Goal: Transaction & Acquisition: Purchase product/service

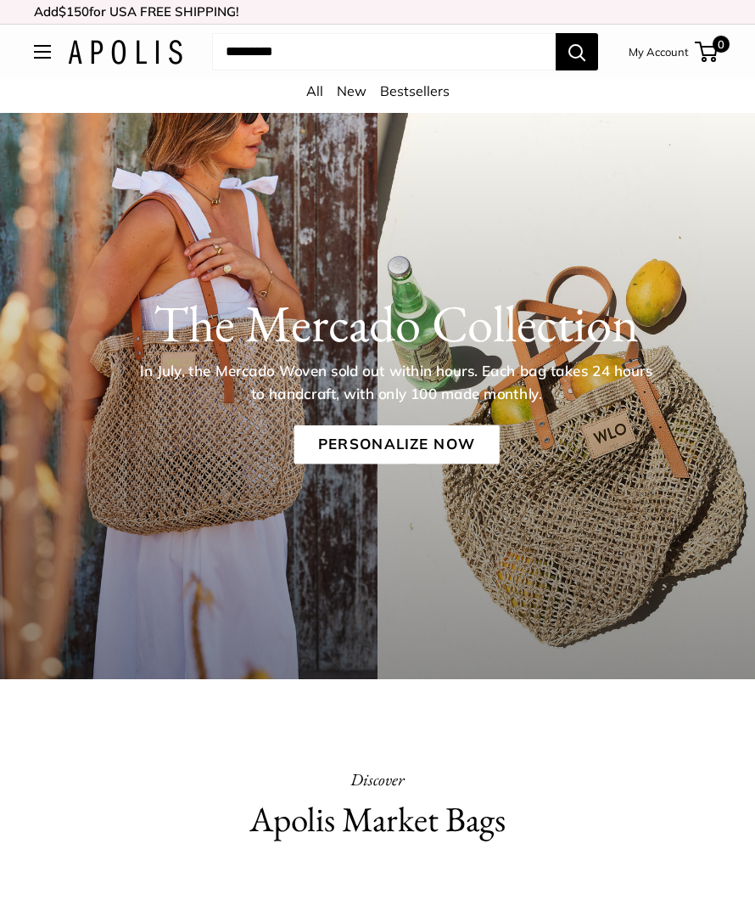
click at [394, 440] on link "Personalize Now" at bounding box center [396, 444] width 205 height 39
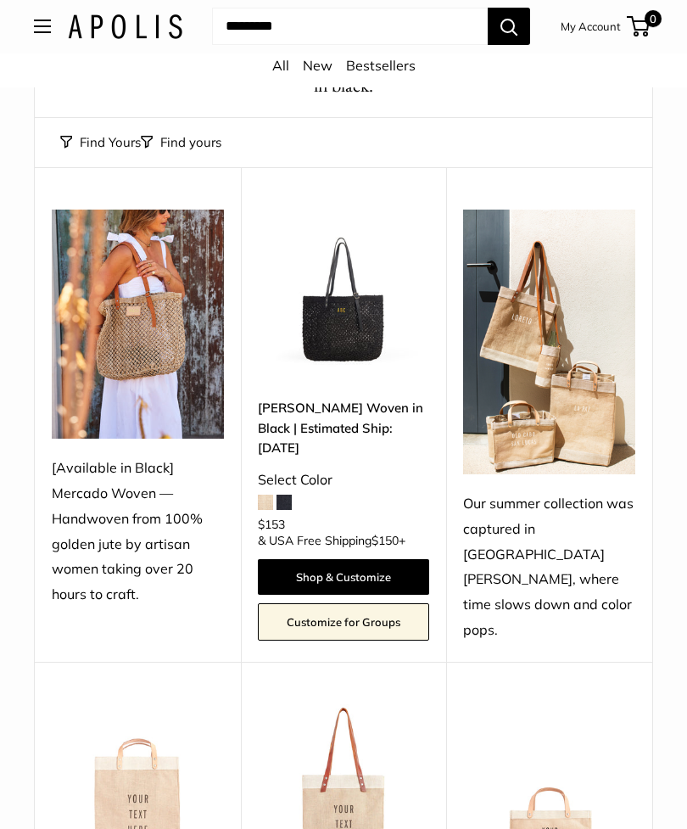
scroll to position [176, 0]
click at [361, 324] on img at bounding box center [344, 296] width 172 height 172
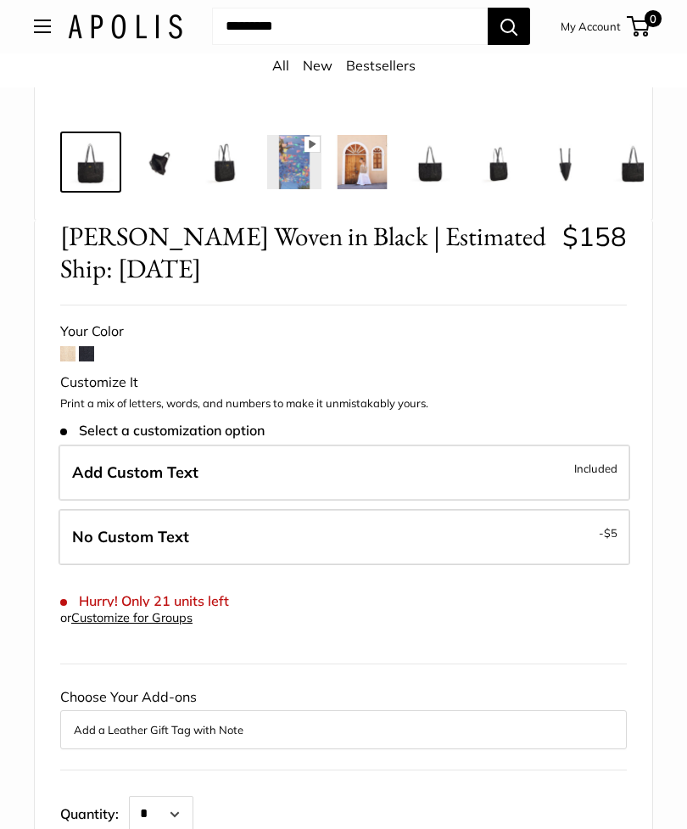
scroll to position [662, 0]
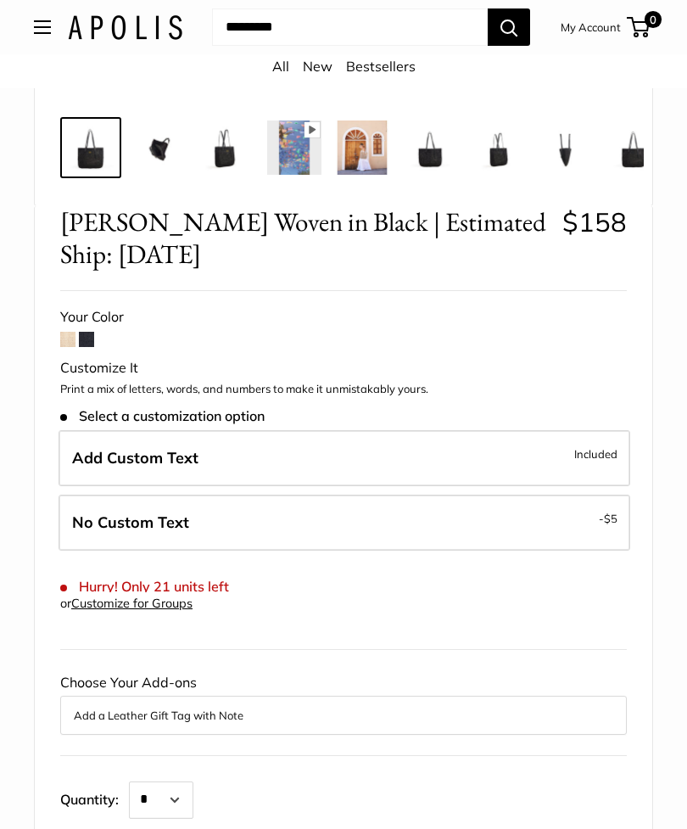
click at [69, 337] on span at bounding box center [67, 339] width 15 height 15
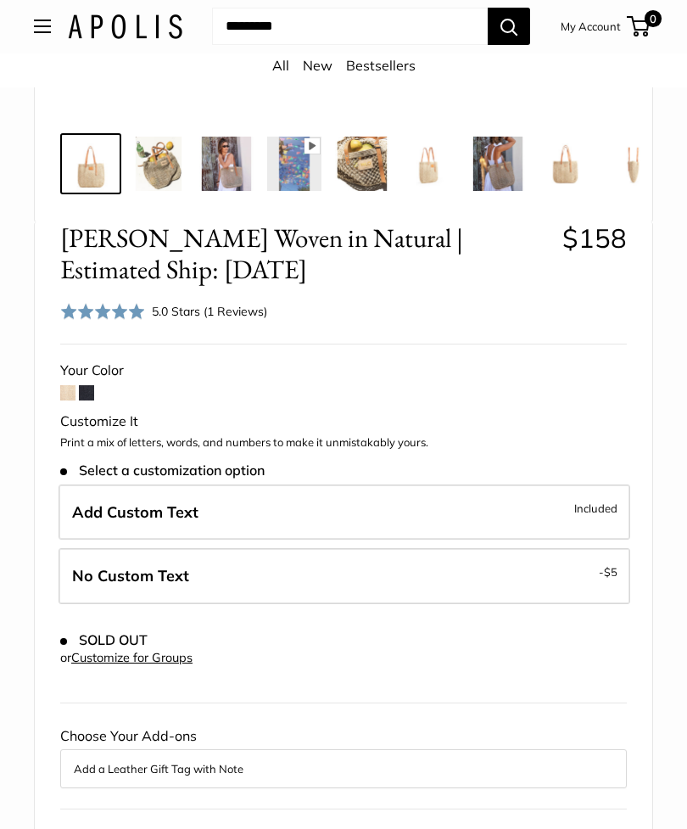
scroll to position [608, 0]
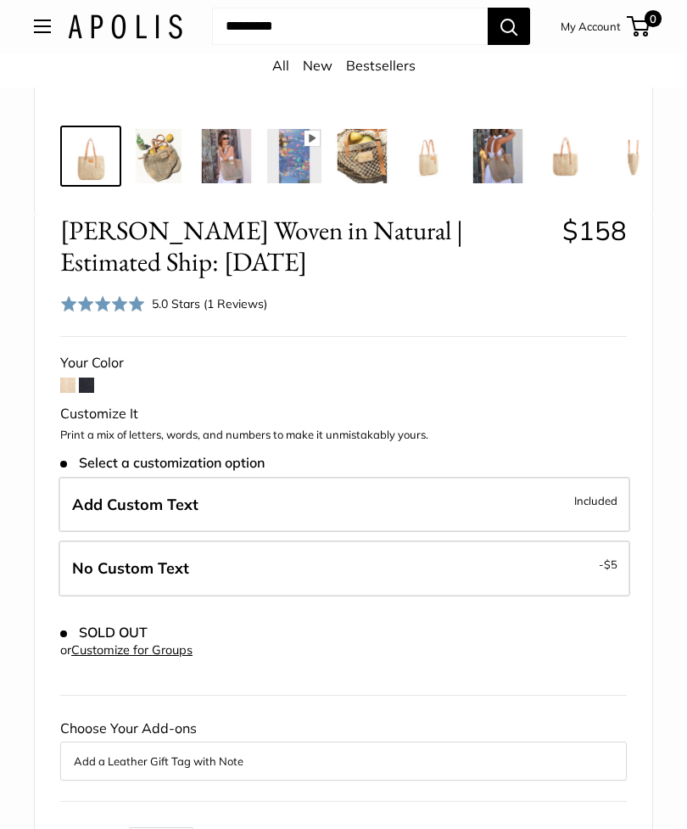
click at [87, 378] on span at bounding box center [86, 385] width 15 height 15
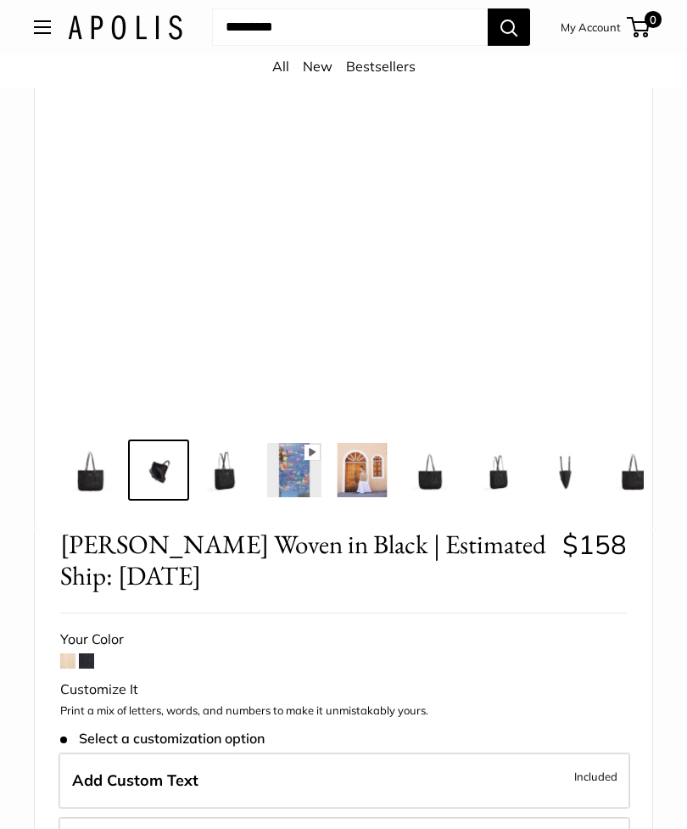
scroll to position [210, 0]
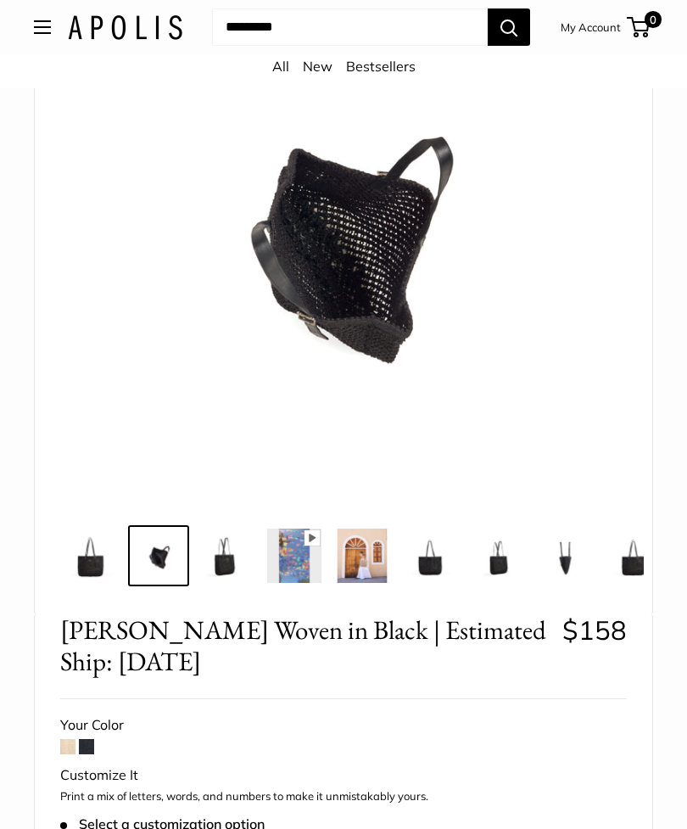
click at [92, 544] on img at bounding box center [91, 556] width 54 height 54
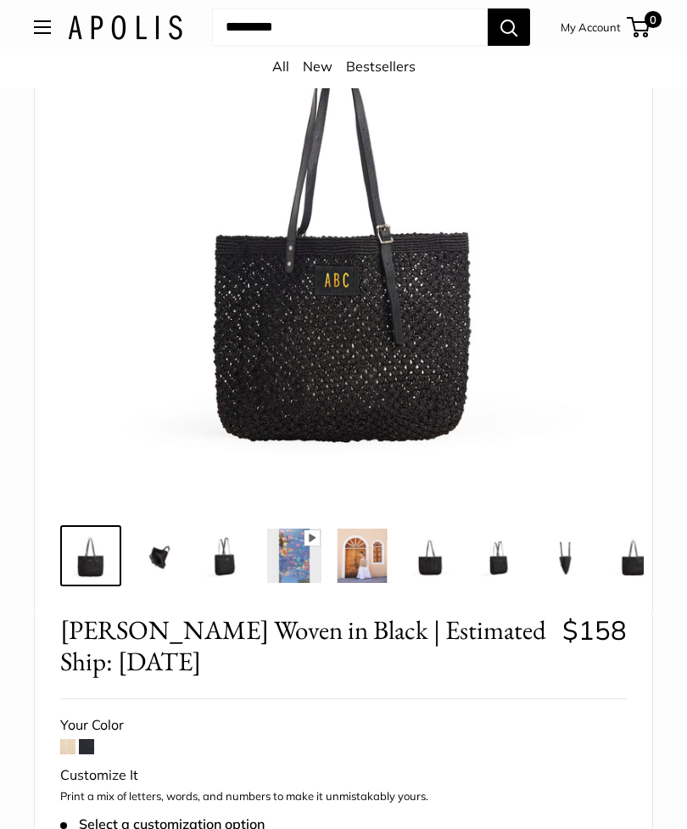
click at [233, 551] on img at bounding box center [226, 556] width 54 height 54
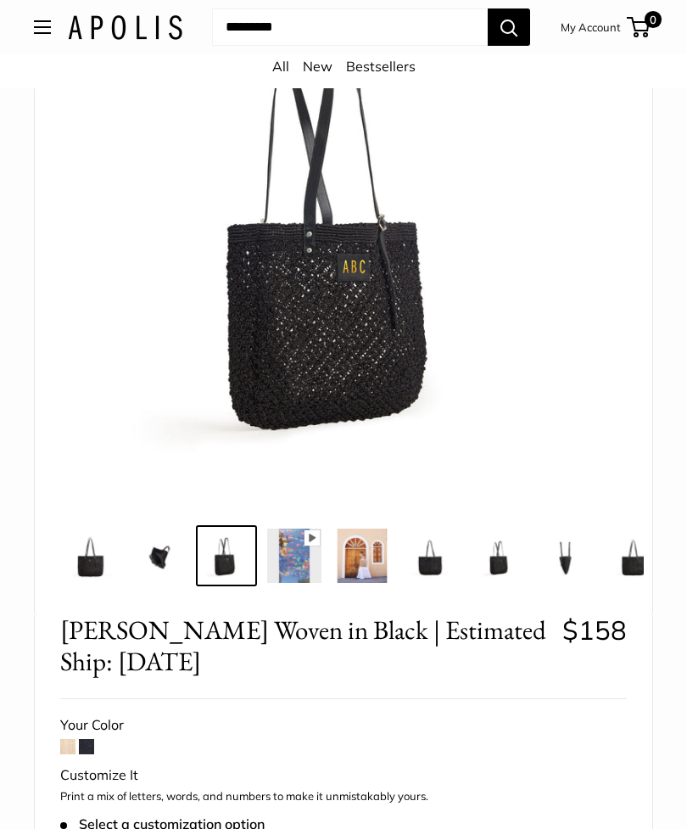
click at [367, 562] on img at bounding box center [362, 556] width 54 height 54
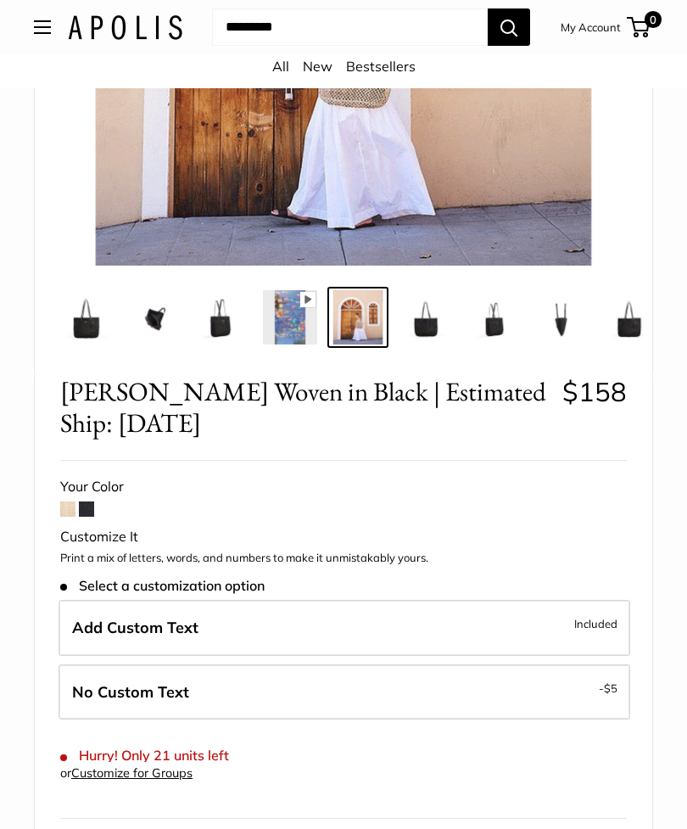
scroll to position [512, 0]
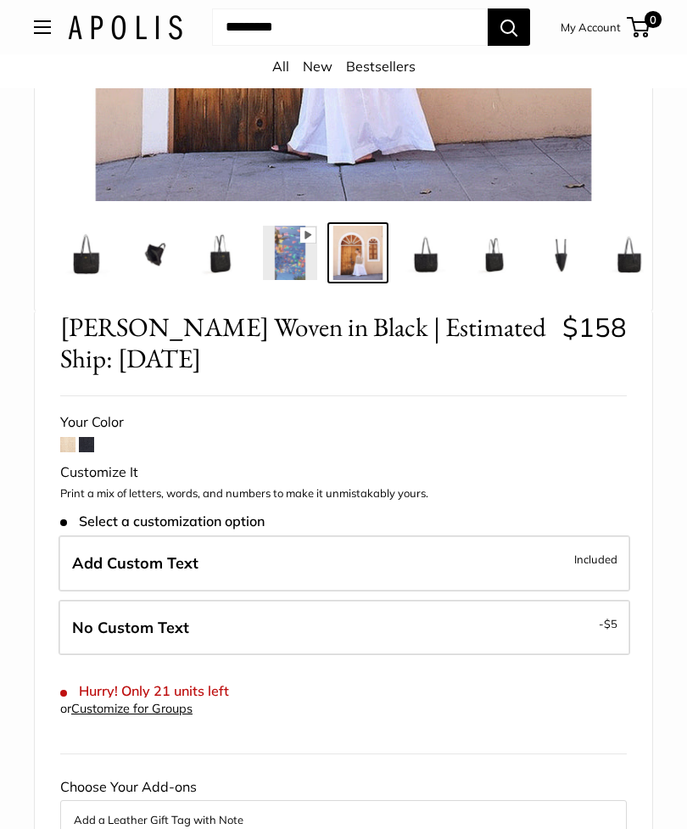
click at [69, 432] on div "Your Color" at bounding box center [343, 422] width 567 height 25
click at [70, 440] on span at bounding box center [67, 444] width 15 height 15
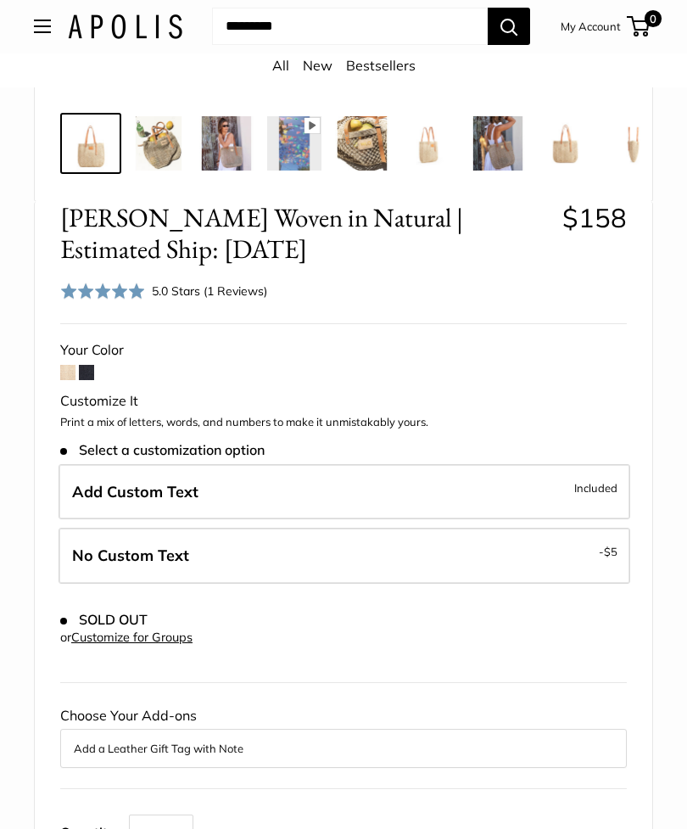
scroll to position [622, 0]
click at [592, 487] on span "Included" at bounding box center [595, 488] width 43 height 20
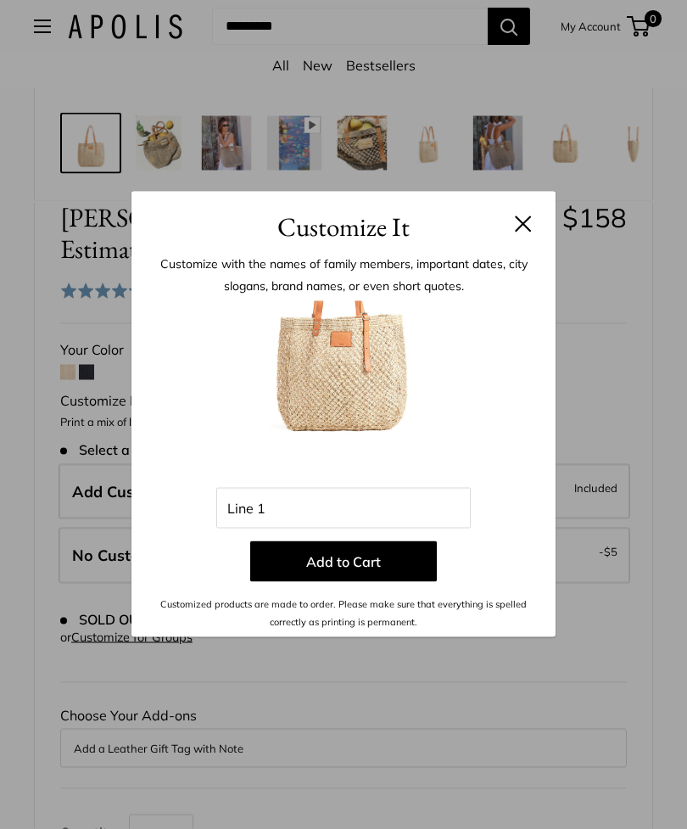
scroll to position [623, 0]
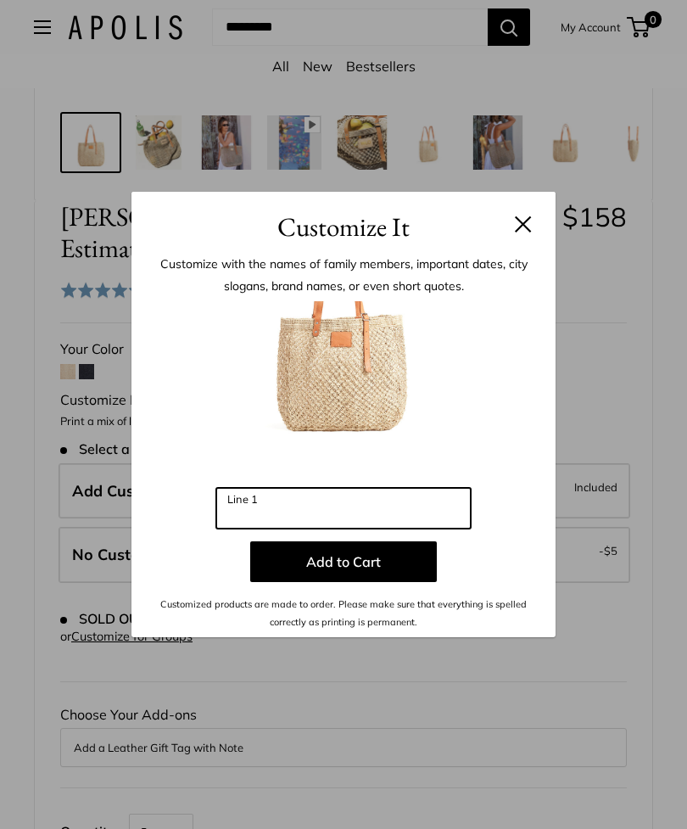
click at [255, 529] on input "Line 1" at bounding box center [343, 508] width 255 height 41
type input "*"
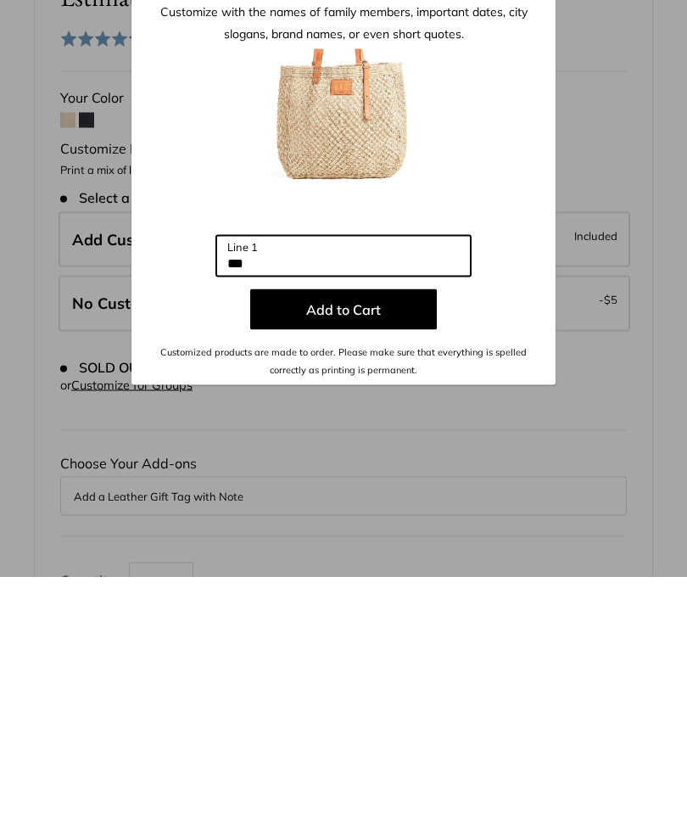
scroll to position [636, 0]
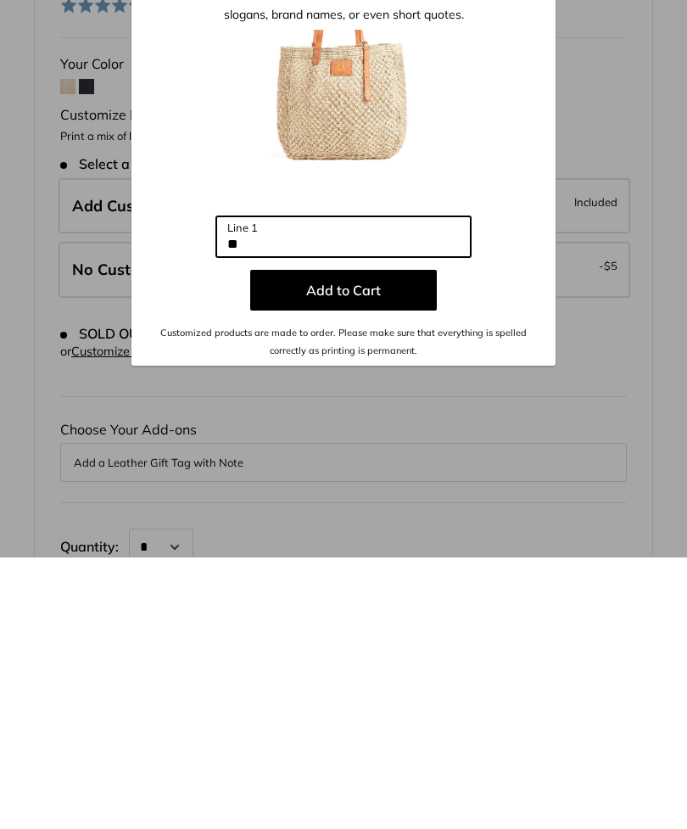
type input "*"
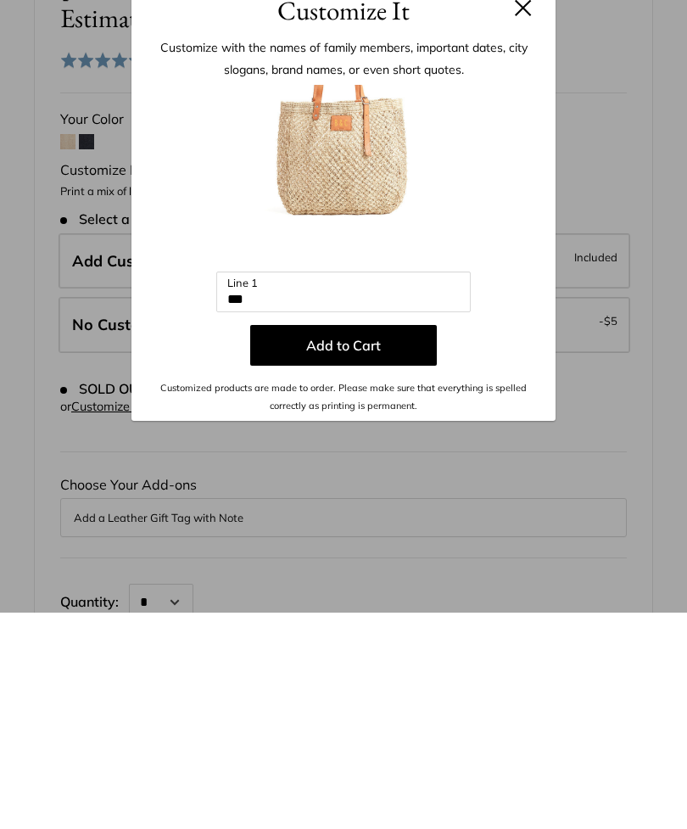
click at [338, 541] on button "Add to Cart" at bounding box center [343, 561] width 187 height 41
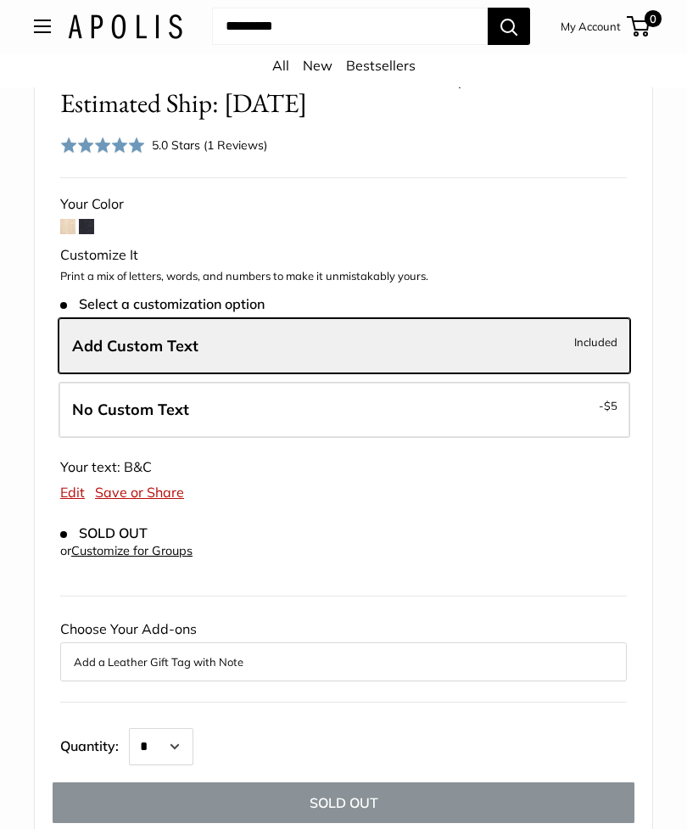
scroll to position [773, 0]
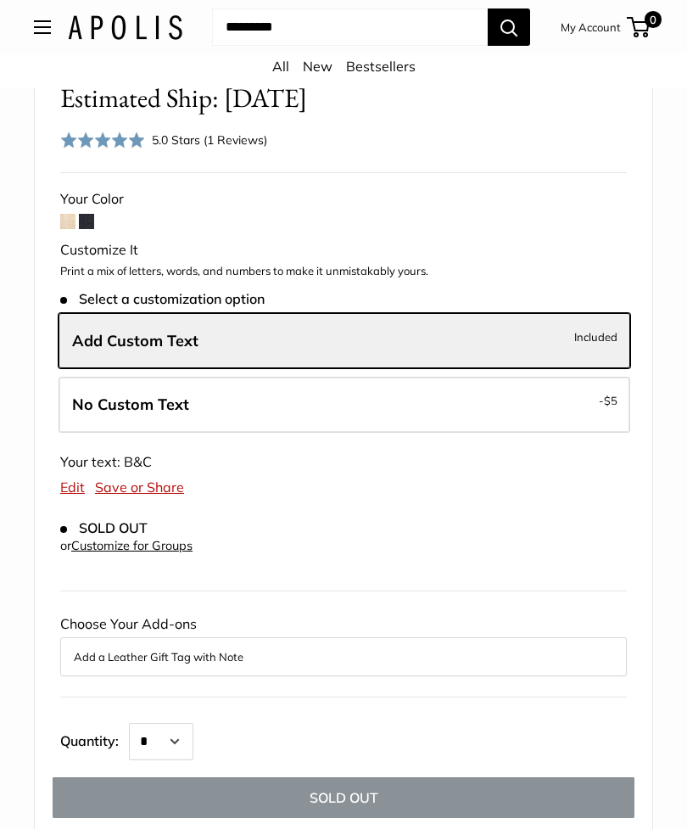
click at [580, 338] on span "Included" at bounding box center [595, 337] width 43 height 20
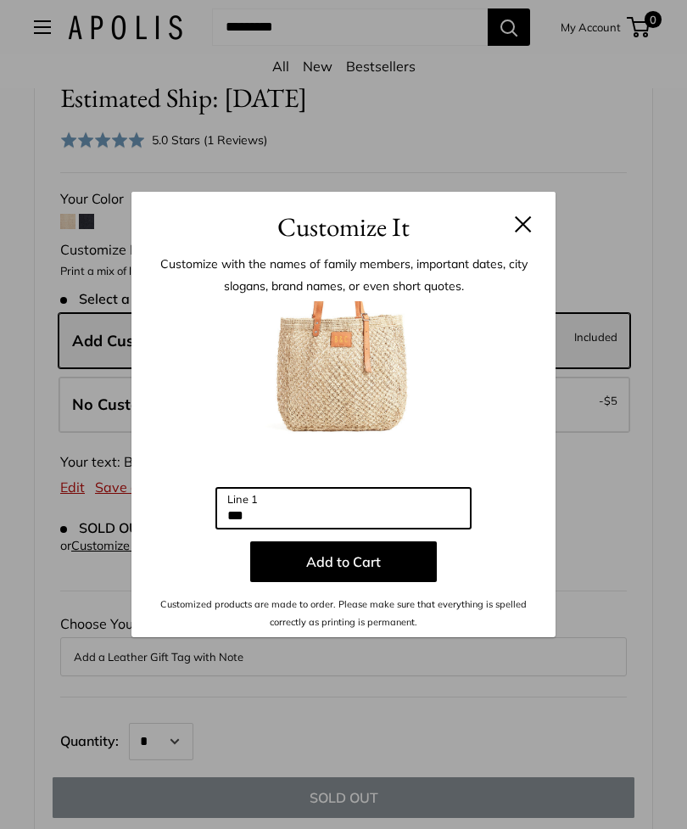
click at [272, 529] on input "***" at bounding box center [343, 508] width 255 height 41
type input "*"
click at [334, 582] on button "Add to Cart" at bounding box center [343, 561] width 187 height 41
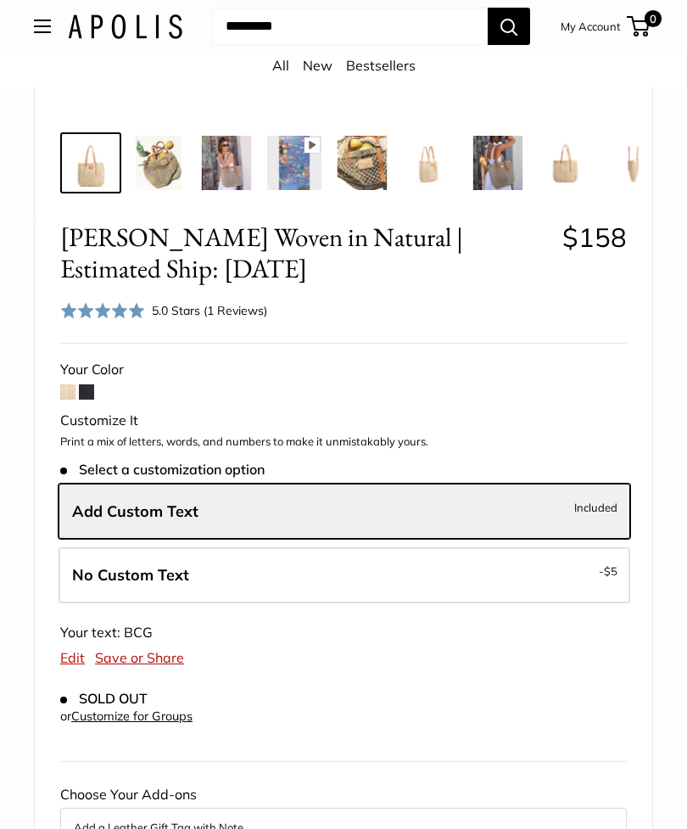
scroll to position [602, 0]
click at [423, 502] on label "Add Custom Text Included" at bounding box center [345, 512] width 572 height 56
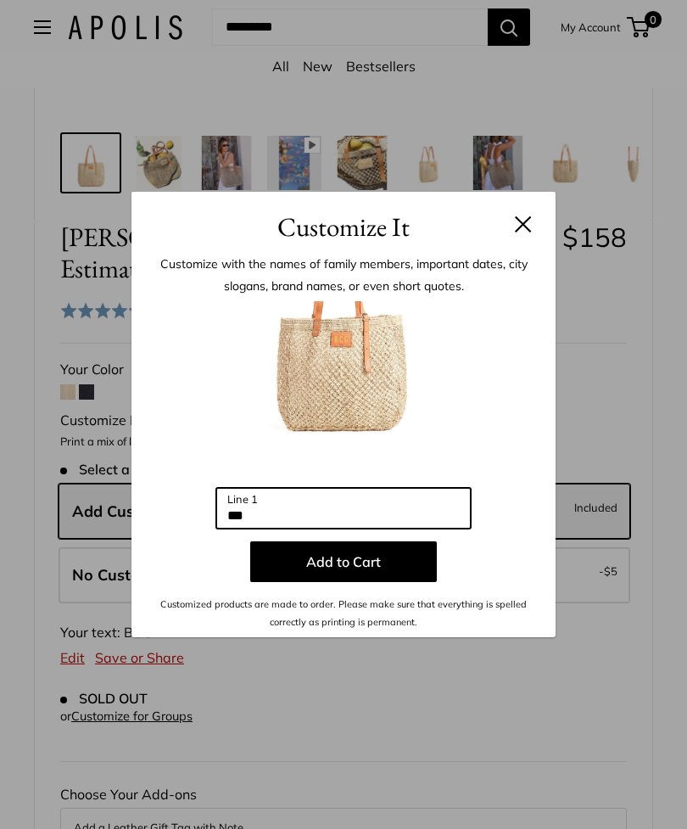
click at [276, 529] on input "***" at bounding box center [343, 508] width 255 height 41
type input "*"
click at [334, 582] on button "Add to Cart" at bounding box center [343, 561] width 187 height 41
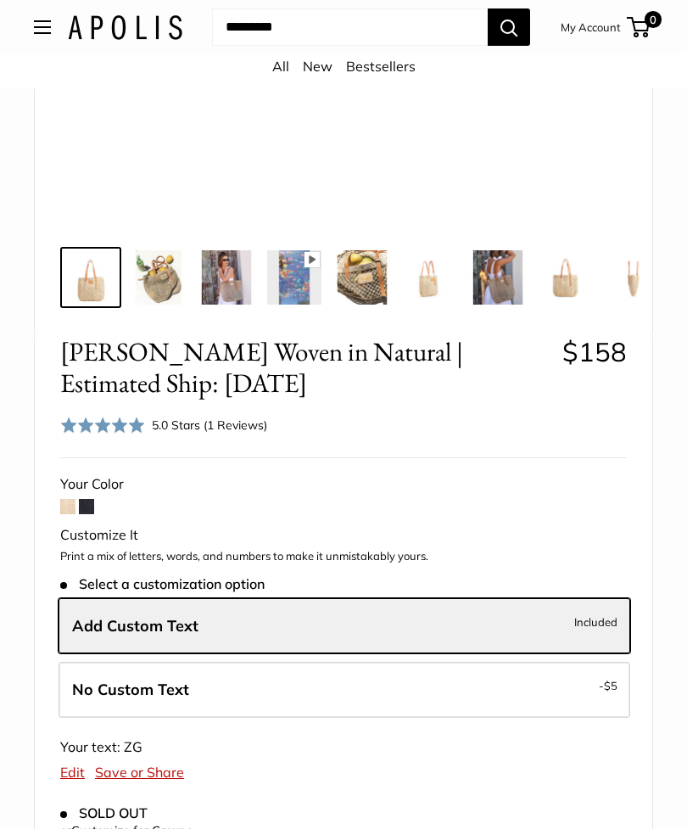
scroll to position [490, 0]
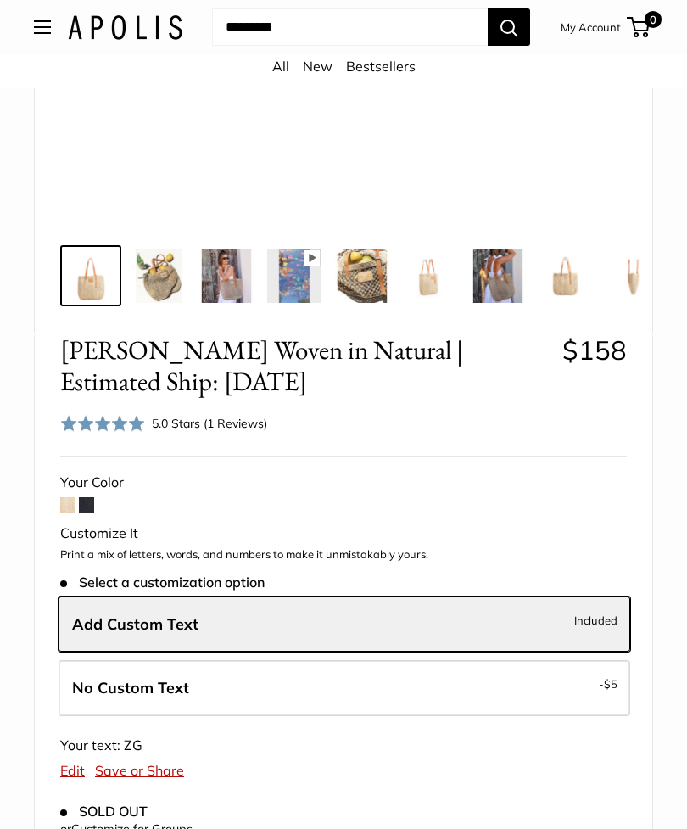
click at [239, 614] on label "Add Custom Text Included" at bounding box center [345, 625] width 572 height 56
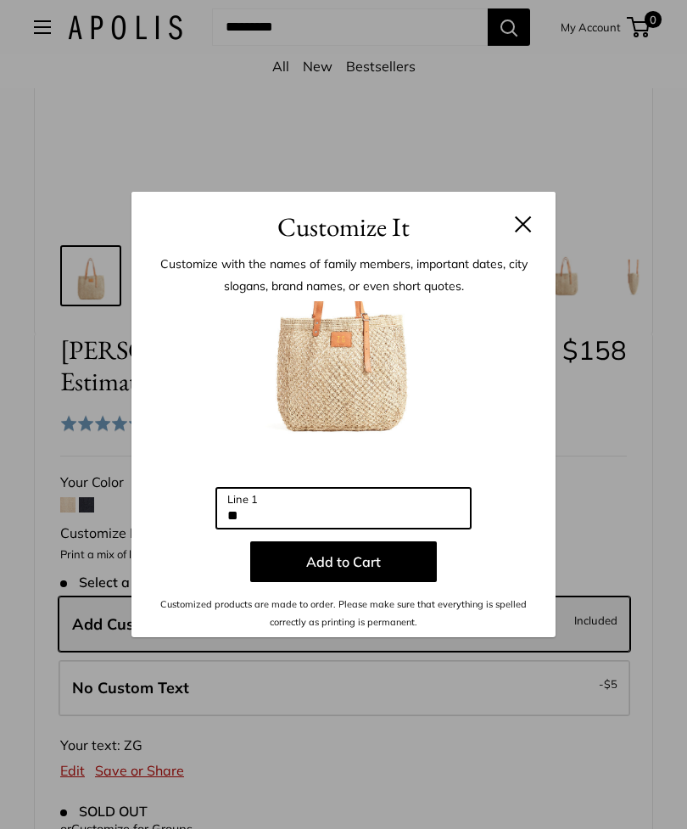
click at [231, 529] on input "**" at bounding box center [343, 508] width 255 height 41
type input "***"
click at [348, 582] on button "Add to Cart" at bounding box center [343, 561] width 187 height 41
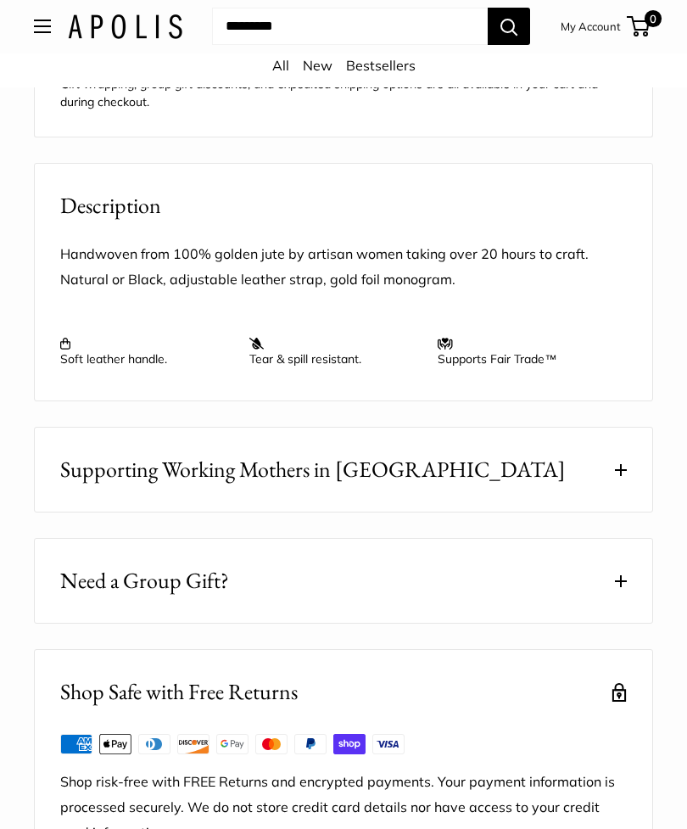
scroll to position [1784, 0]
